Goal: Task Accomplishment & Management: Use online tool/utility

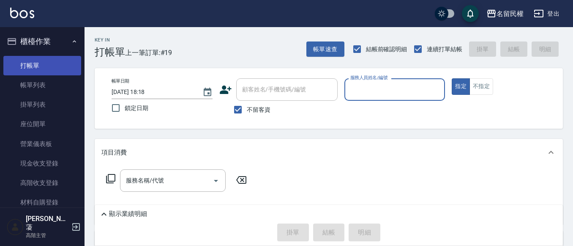
click at [41, 74] on link "打帳單" at bounding box center [42, 65] width 78 height 19
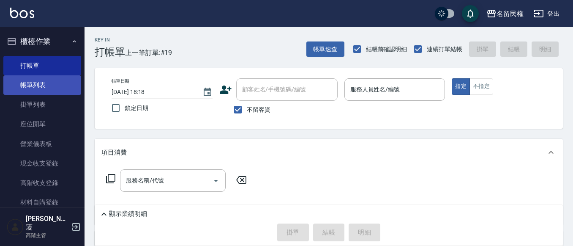
click at [46, 87] on link "帳單列表" at bounding box center [42, 84] width 78 height 19
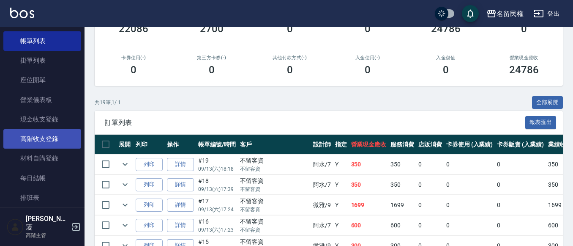
scroll to position [85, 0]
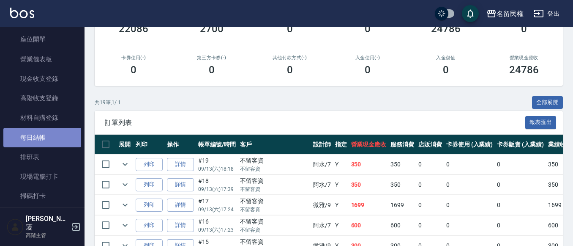
click at [57, 131] on link "每日結帳" at bounding box center [42, 137] width 78 height 19
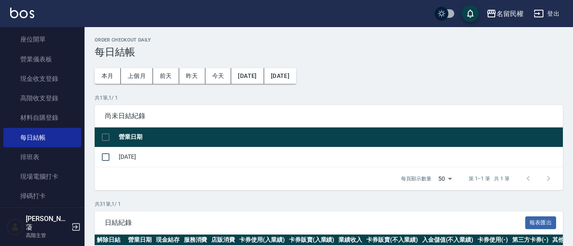
click at [115, 156] on td at bounding box center [106, 157] width 22 height 20
click at [111, 155] on input "checkbox" at bounding box center [106, 157] width 18 height 18
checkbox input "true"
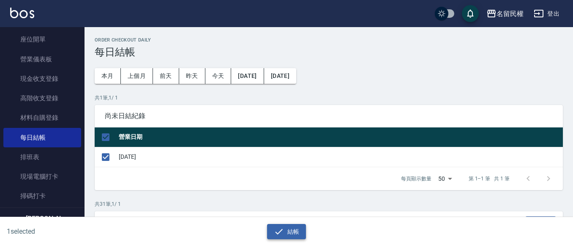
click at [281, 232] on icon "button" at bounding box center [279, 231] width 10 height 10
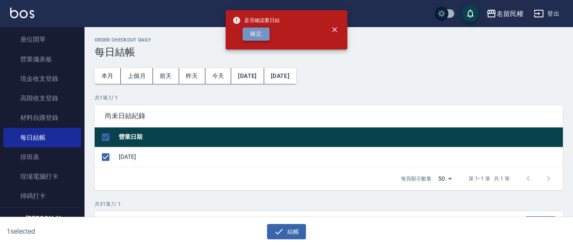
click at [257, 33] on button "確定" at bounding box center [256, 33] width 27 height 13
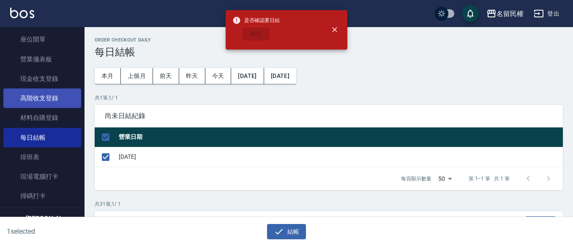
checkbox input "false"
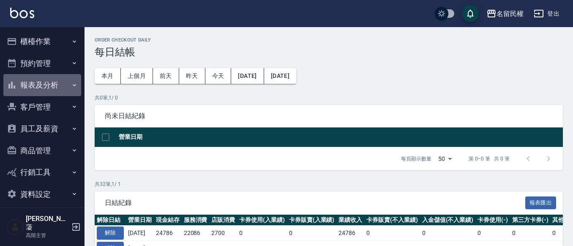
drag, startPoint x: 58, startPoint y: 85, endPoint x: 70, endPoint y: 124, distance: 41.5
click at [59, 85] on button "報表及分析" at bounding box center [42, 85] width 78 height 22
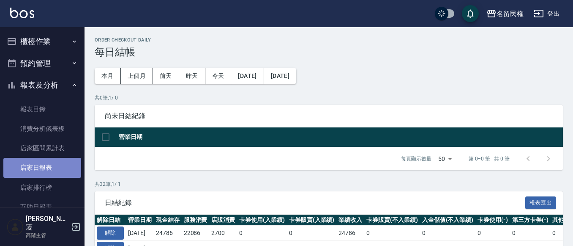
click at [51, 171] on link "店家日報表" at bounding box center [42, 167] width 78 height 19
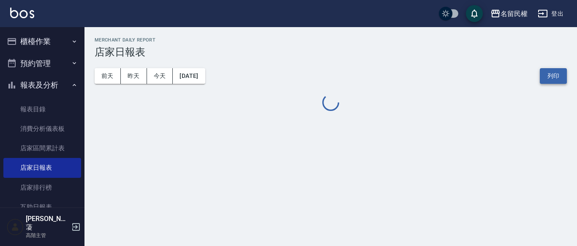
click at [557, 76] on button "列印" at bounding box center [553, 76] width 27 height 16
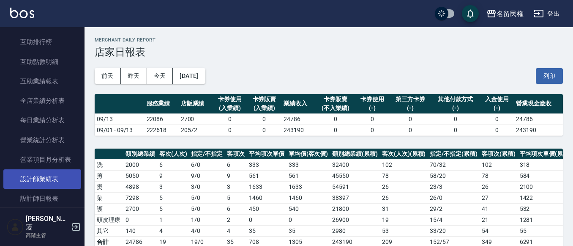
scroll to position [211, 0]
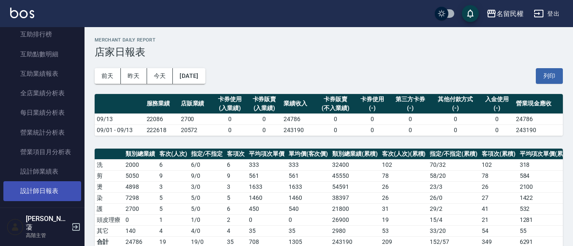
click at [43, 195] on link "設計師日報表" at bounding box center [42, 190] width 78 height 19
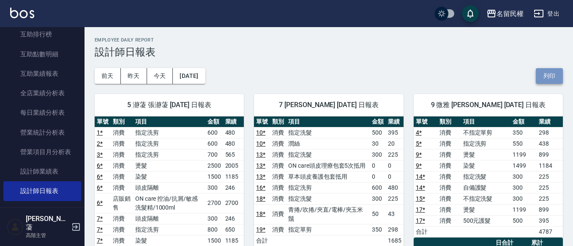
click at [546, 80] on button "列印" at bounding box center [549, 76] width 27 height 16
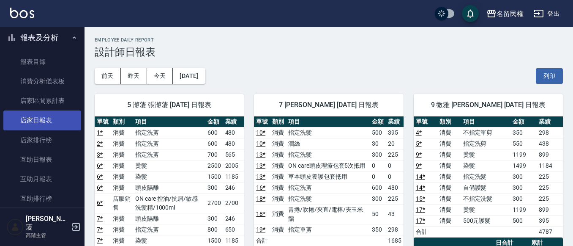
scroll to position [42, 0]
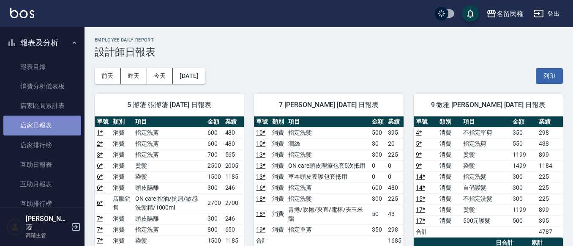
drag, startPoint x: 56, startPoint y: 133, endPoint x: 71, endPoint y: 129, distance: 15.7
click at [56, 133] on link "店家日報表" at bounding box center [42, 124] width 78 height 19
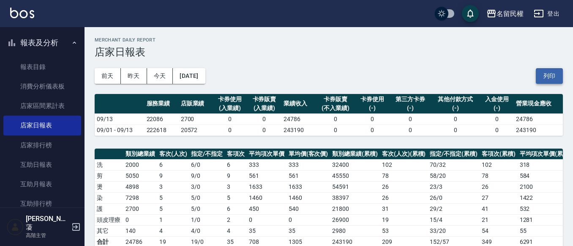
click at [553, 70] on button "列印" at bounding box center [549, 76] width 27 height 16
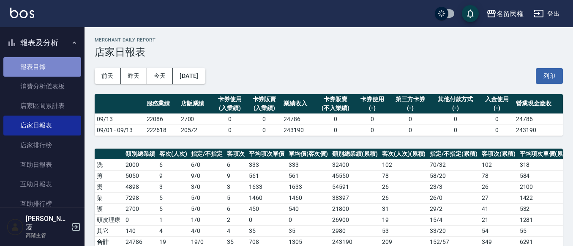
drag, startPoint x: 81, startPoint y: 173, endPoint x: 51, endPoint y: 62, distance: 115.5
click at [51, 62] on link "報表目錄" at bounding box center [42, 66] width 78 height 19
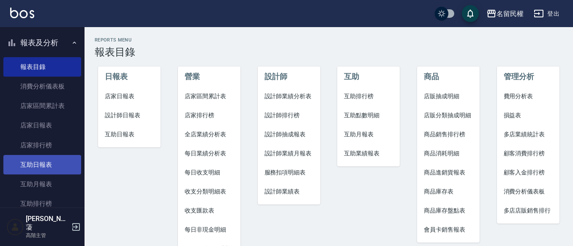
click at [41, 166] on link "互助日報表" at bounding box center [42, 164] width 78 height 19
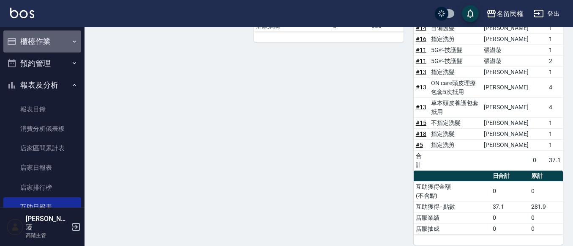
click at [51, 37] on button "櫃檯作業" at bounding box center [42, 41] width 78 height 22
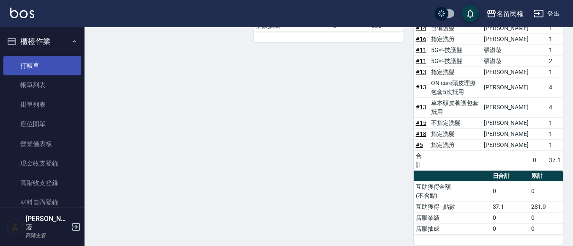
click at [38, 60] on link "打帳單" at bounding box center [42, 65] width 78 height 19
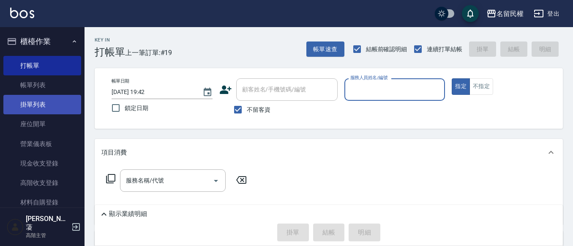
scroll to position [127, 0]
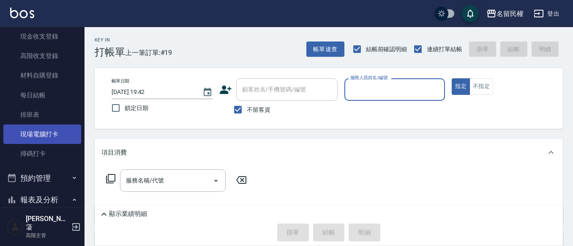
click at [18, 126] on link "現場電腦打卡" at bounding box center [42, 133] width 78 height 19
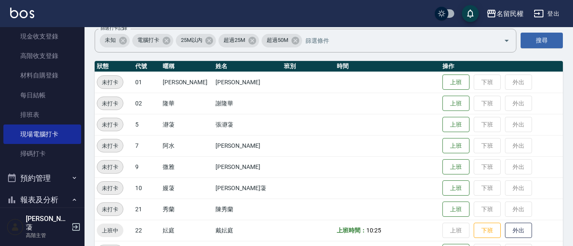
scroll to position [127, 0]
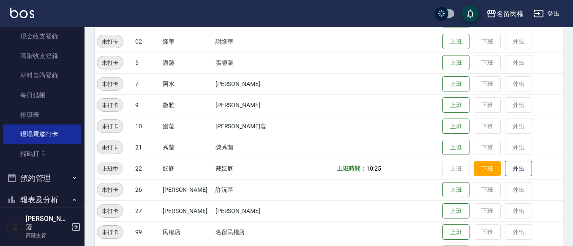
click at [476, 166] on button "下班" at bounding box center [487, 168] width 27 height 15
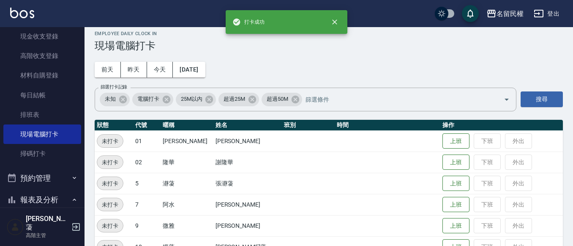
scroll to position [0, 0]
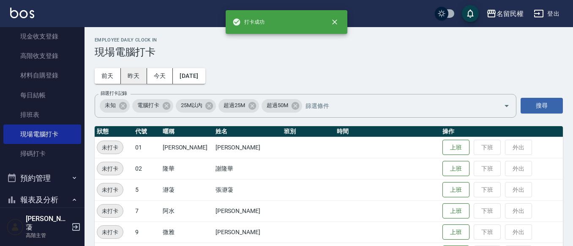
click at [143, 74] on button "昨天" at bounding box center [134, 76] width 26 height 16
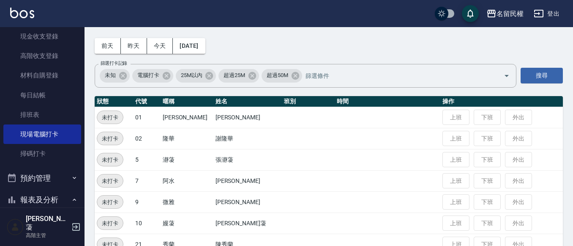
scroll to position [28, 0]
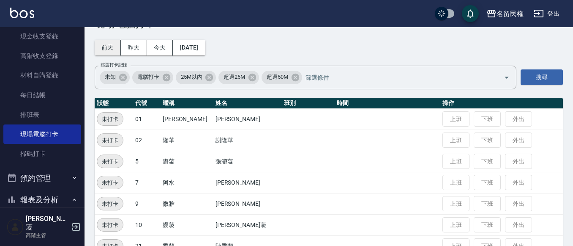
click at [118, 46] on button "前天" at bounding box center [108, 48] width 26 height 16
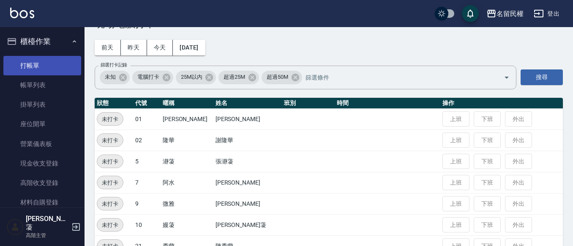
click at [32, 65] on link "打帳單" at bounding box center [42, 65] width 78 height 19
